Goal: Browse casually

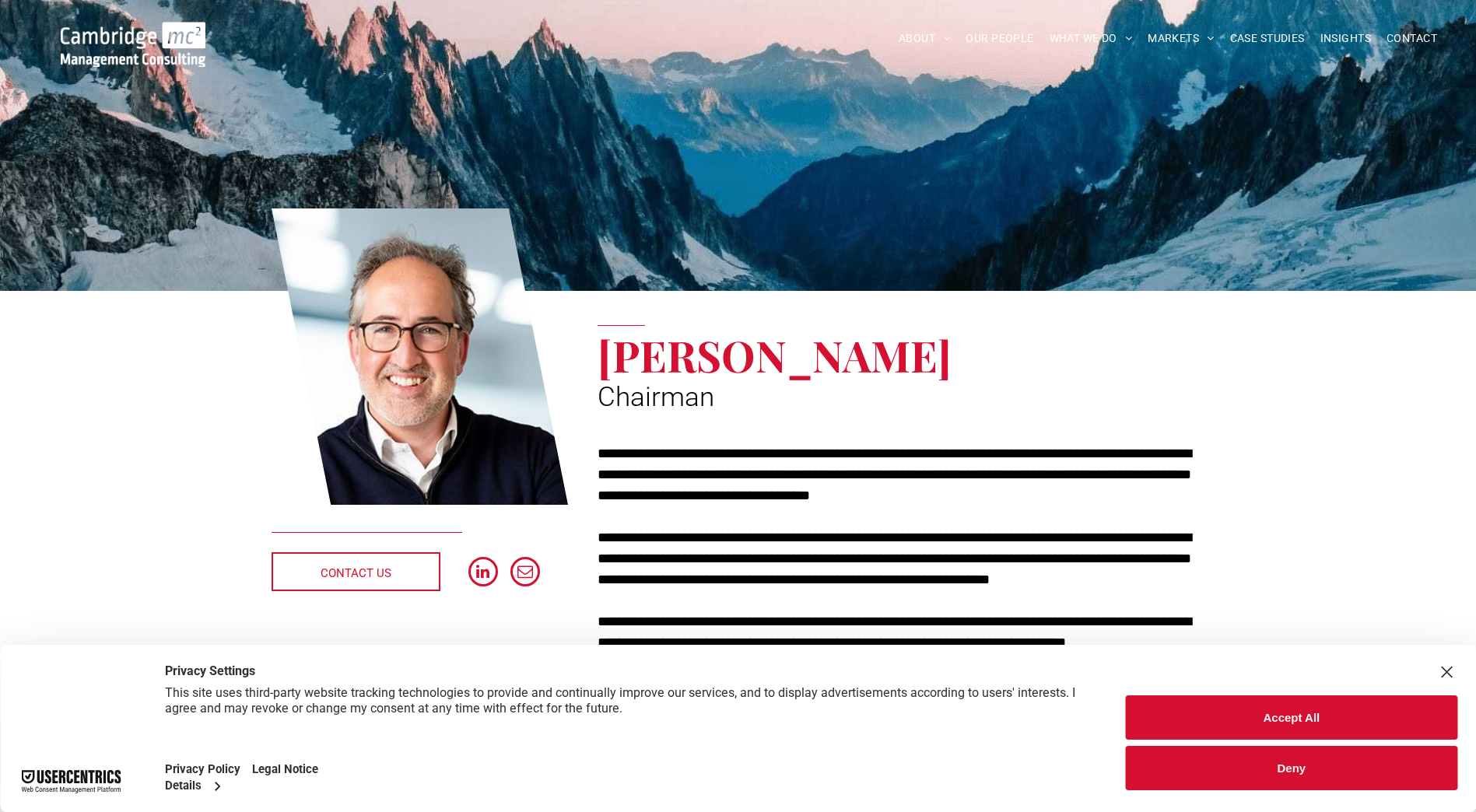
click at [1439, 672] on div "Close Layer" at bounding box center [1446, 672] width 22 height 22
